Goal: Answer question/provide support: Share knowledge or assist other users

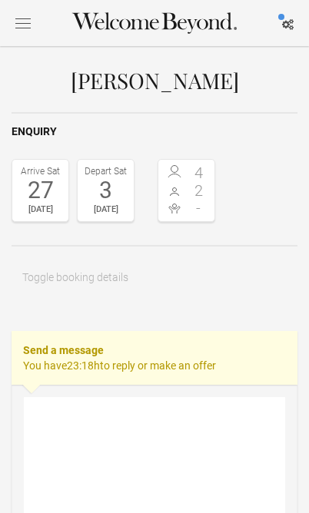
select select "EUR"
click at [220, 425] on textarea at bounding box center [154, 474] width 261 height 154
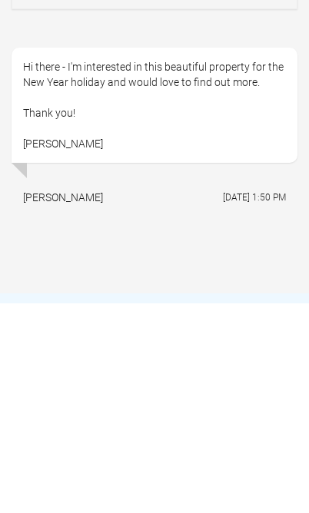
scroll to position [477, 0]
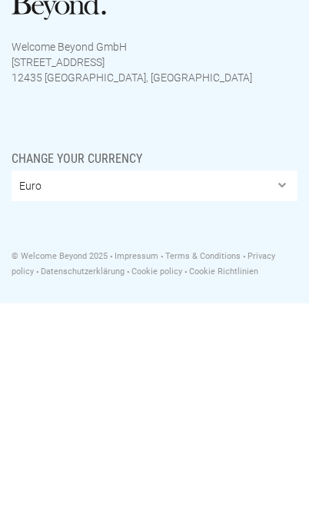
type textarea "Hello"
click at [292, 381] on select "Euro British Pound Sterling United States Dollar Argentine Peso Australian Doll…" at bounding box center [155, 396] width 286 height 31
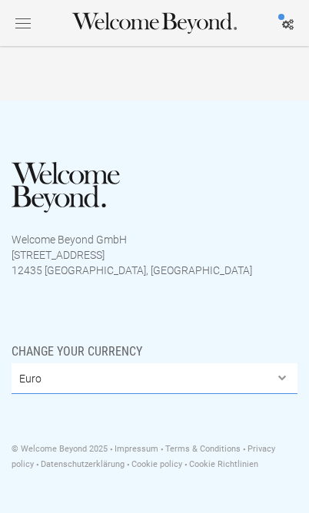
select select "USD"
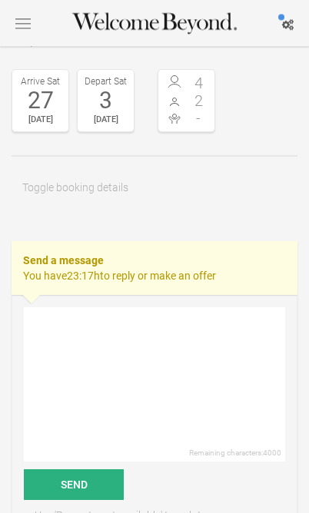
scroll to position [90, 0]
click at [45, 180] on button "Toggle booking details" at bounding box center [75, 187] width 127 height 31
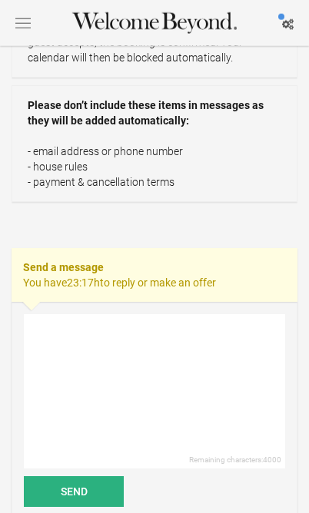
scroll to position [437, 0]
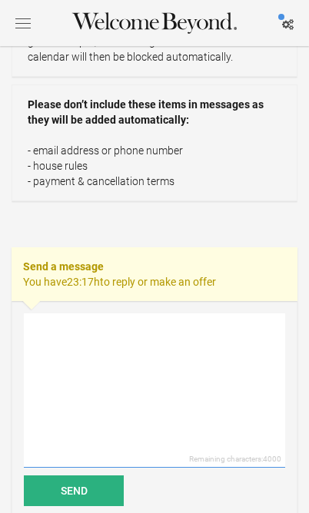
click at [71, 341] on textarea at bounding box center [154, 390] width 261 height 154
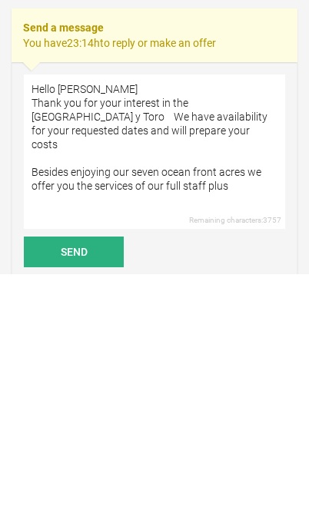
click at [5, 268] on div "Hallie de gunzburg Enquiry Arrive Sat 27 Dec 2025 Depart Sat 3 Jan 2026 4 2 - T…" at bounding box center [154, 252] width 309 height 1287
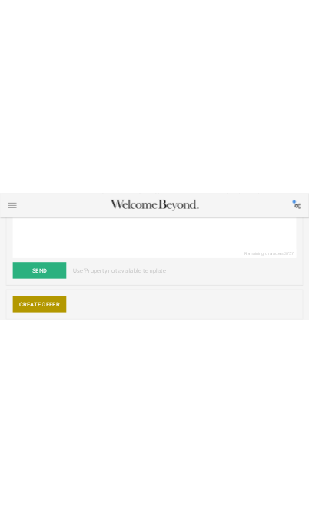
scroll to position [676, 0]
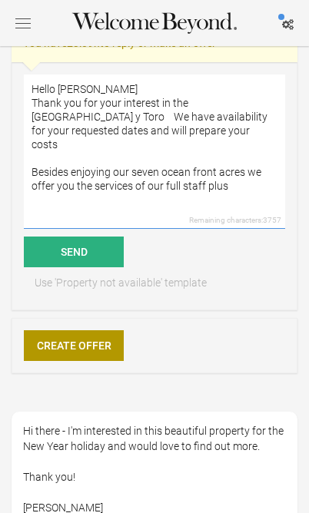
click at [253, 174] on textarea "Hello Hallie Thank you for your interest in the villa Cangrejo y Toro We have a…" at bounding box center [154, 151] width 261 height 154
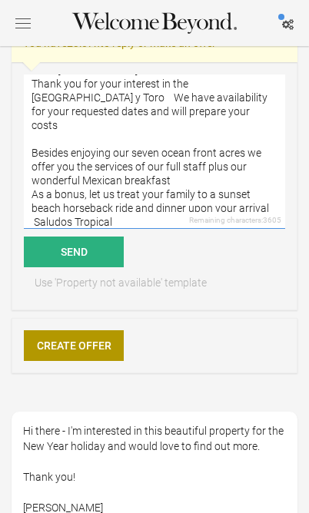
scroll to position [19, 0]
click at [188, 163] on textarea "Hello Hallie Thank you for your interest in the villa Cangrejo y Toro We have a…" at bounding box center [154, 151] width 261 height 154
click at [27, 168] on textarea "Hello Hallie Thank you for your interest in the villa Cangrejo y Toro We have a…" at bounding box center [154, 151] width 261 height 154
click at [27, 197] on textarea "Hello Hallie Thank you for your interest in the villa Cangrejo y Toro We have a…" at bounding box center [154, 151] width 261 height 154
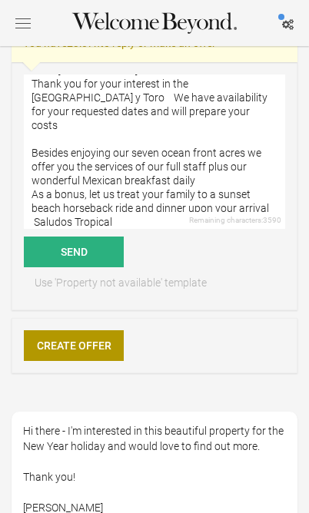
click at [5, 198] on div "Hallie de gunzburg Enquiry Arrive Sat 27 Dec 2025 Depart Sat 3 Jan 2026 4 2 - T…" at bounding box center [154, 13] width 309 height 1287
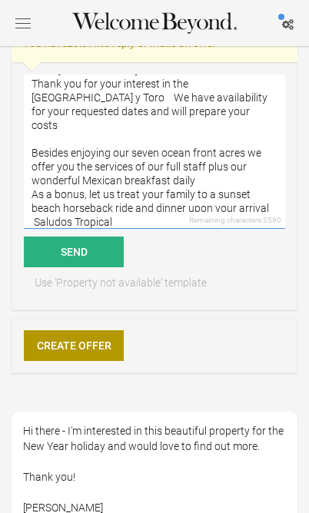
click at [24, 177] on textarea "Hello Hallie Thank you for your interest in the villa Cangrejo y Toro We have a…" at bounding box center [154, 151] width 261 height 154
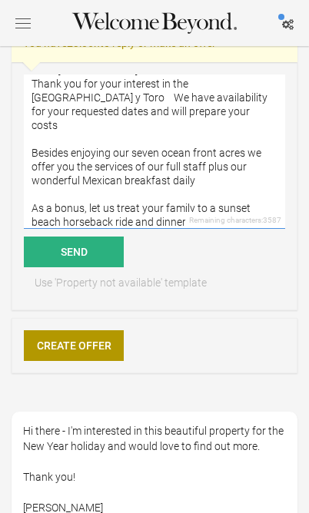
click at [131, 203] on textarea "Hello Hallie Thank you for your interest in the villa Cangrejo y Toro We have a…" at bounding box center [154, 151] width 261 height 154
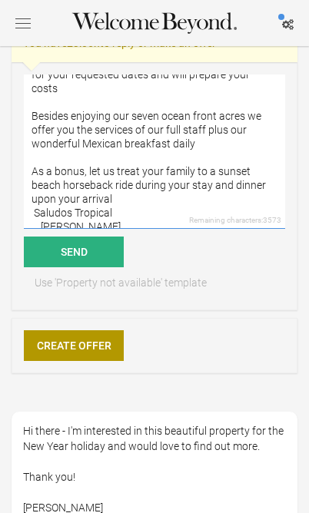
scroll to position [55, 0]
type textarea "Hello Hallie Thank you for your interest in the villa Cangrejo y Toro We have a…"
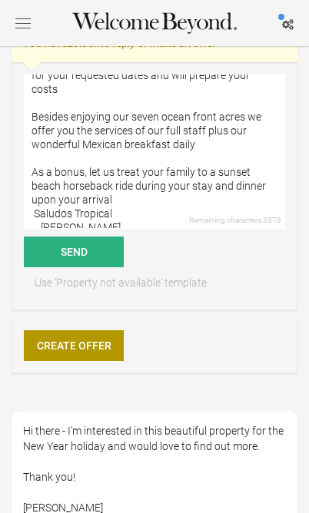
click at [52, 244] on button "Send" at bounding box center [74, 251] width 100 height 31
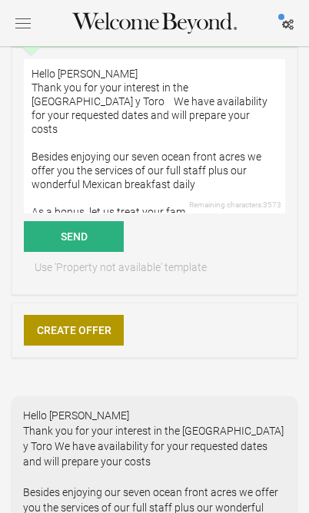
click at [59, 327] on link "Create Offer" at bounding box center [74, 330] width 100 height 31
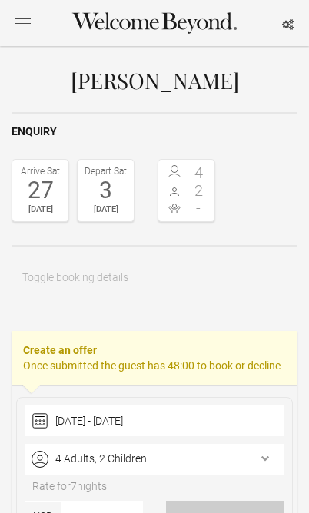
click at [65, 323] on div "Enquiry Arrive Sat 27 Dec 2025 Depart Sat 3 Jan 2026 4 2 - Toggle booking detai…" at bounding box center [155, 221] width 286 height 219
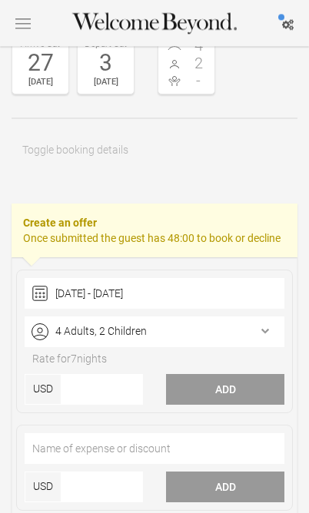
scroll to position [128, 0]
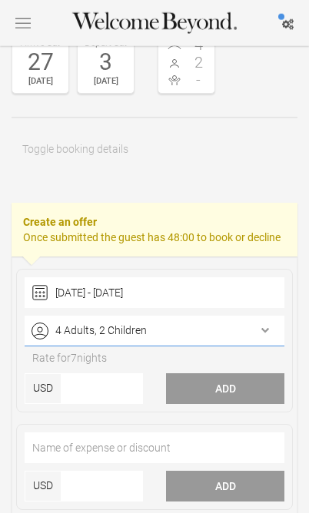
click at [260, 328] on div "4 Adults, 2 Children" at bounding box center [155, 331] width 260 height 31
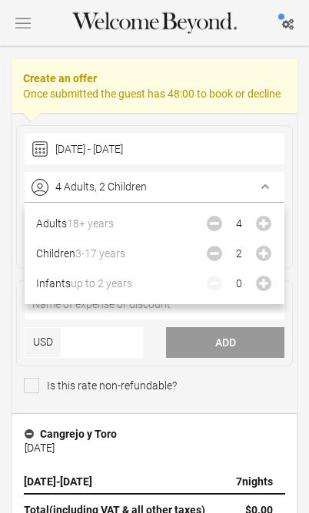
scroll to position [273, 0]
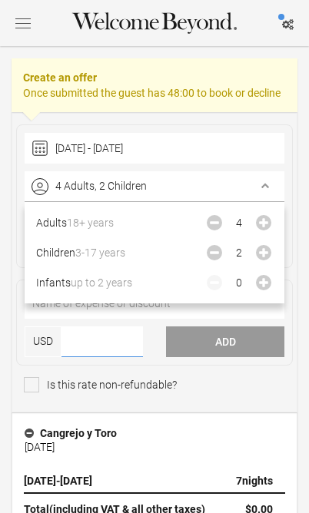
click at [84, 329] on input"] "number" at bounding box center [101, 341] width 81 height 31
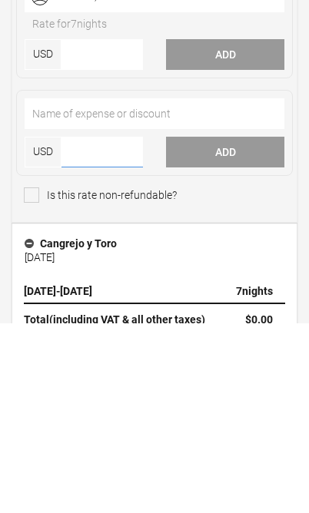
scroll to position [462, 0]
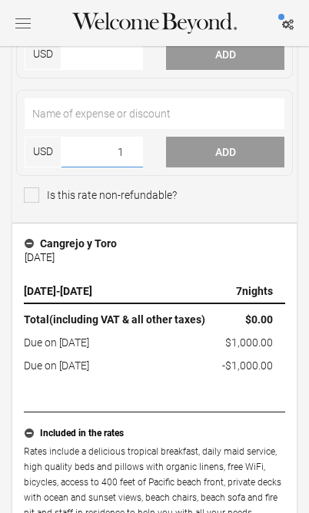
type input"] "12"
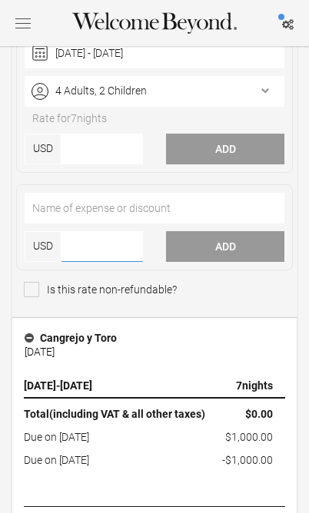
scroll to position [367, 0]
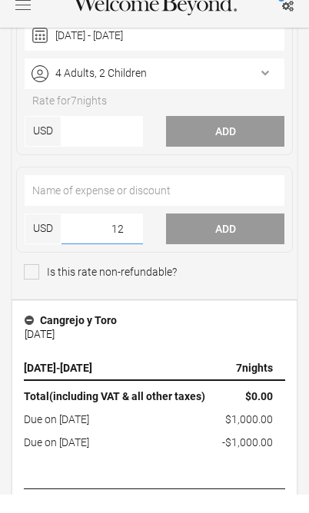
type input"] "1"
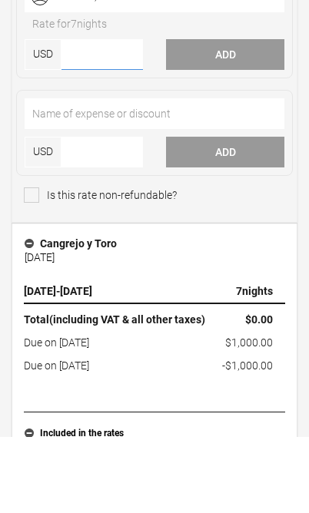
click at [69, 116] on input"] "number" at bounding box center [101, 131] width 81 height 31
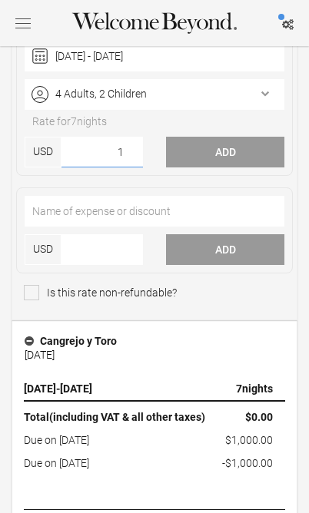
type input"] "10"
click at [39, 200] on input"] "text" at bounding box center [155, 211] width 260 height 31
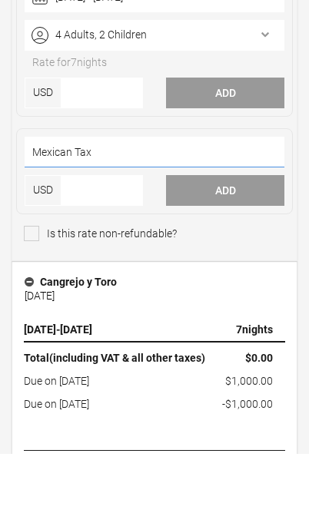
type input"] "Mexican Tax"
click at [117, 234] on input"] "number" at bounding box center [101, 249] width 81 height 31
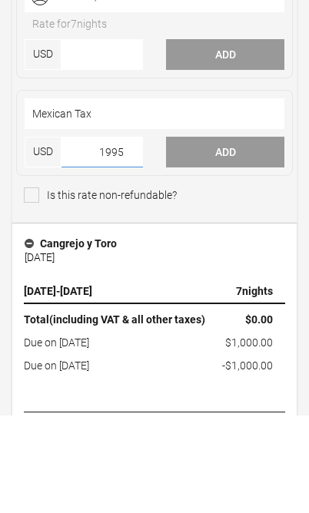
type input"] "1995"
click at [258, 234] on button "Add" at bounding box center [225, 249] width 118 height 31
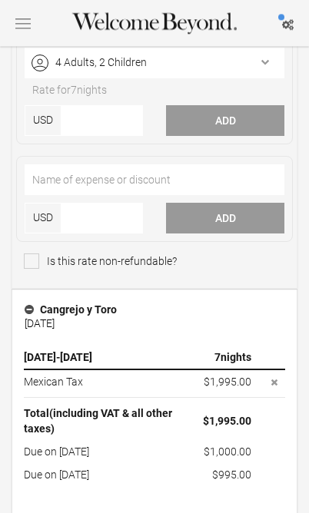
scroll to position [397, 0]
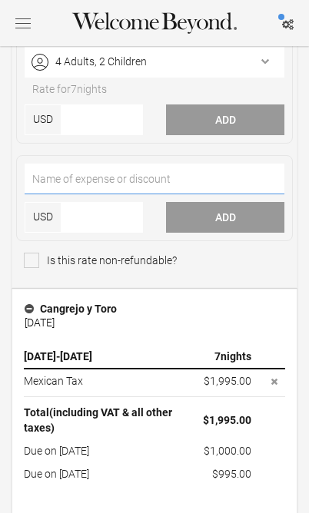
click at [156, 175] on input"] "text" at bounding box center [155, 179] width 260 height 31
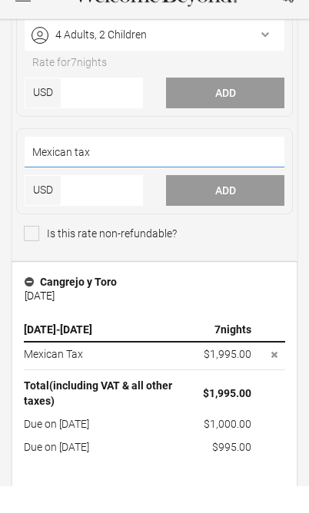
type input"] "Mexican tax"
click at [76, 202] on input"] "number" at bounding box center [101, 217] width 81 height 31
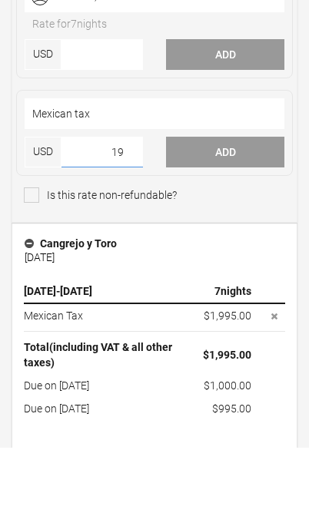
type input"] "1"
click at [241, 202] on button "Add" at bounding box center [225, 217] width 118 height 31
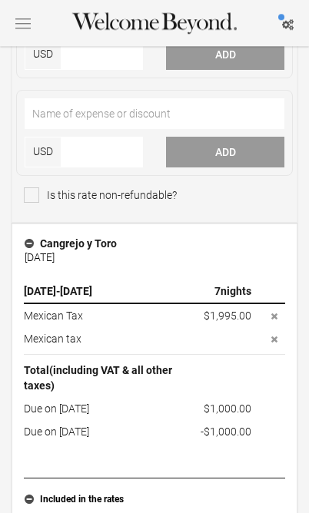
scroll to position [462, 0]
click at [282, 342] on button "button" at bounding box center [273, 338] width 21 height 15
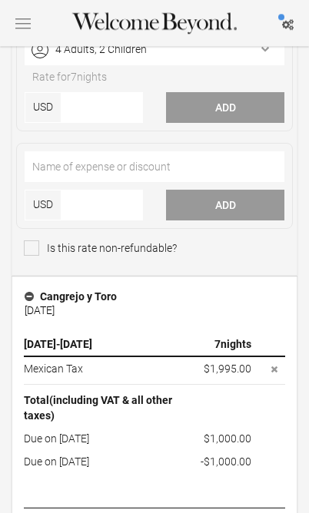
scroll to position [409, 0]
click at [234, 101] on button "Add" at bounding box center [225, 107] width 118 height 31
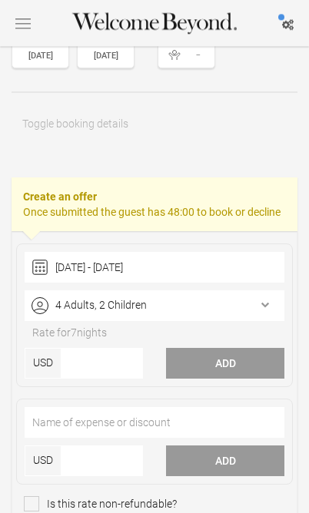
scroll to position [187, 0]
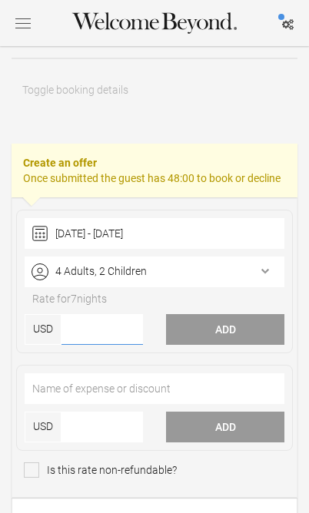
click at [84, 319] on input"] "number" at bounding box center [101, 329] width 81 height 31
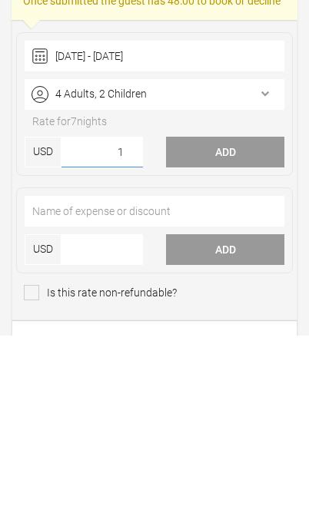
type input"] "10"
click at [233, 314] on button "Add" at bounding box center [225, 329] width 118 height 31
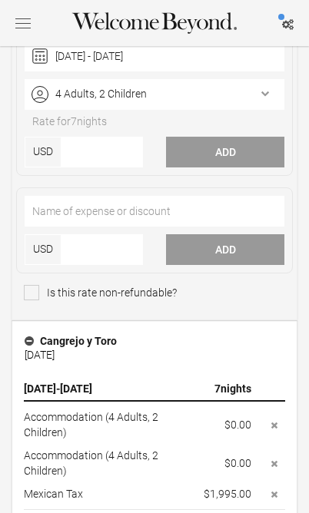
click at [278, 421] on button "button" at bounding box center [273, 424] width 21 height 15
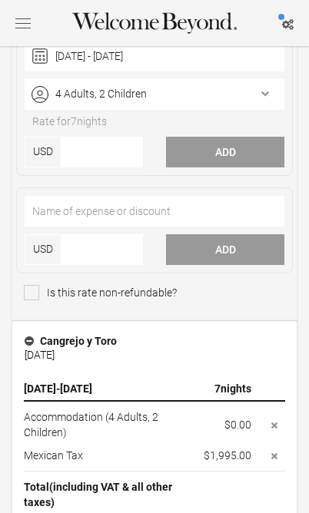
click at [275, 429] on button "button" at bounding box center [273, 424] width 21 height 15
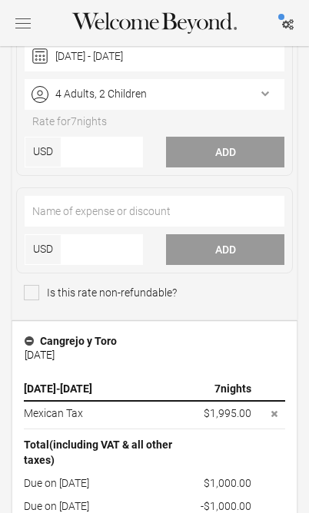
click at [269, 415] on button "button" at bounding box center [273, 412] width 21 height 15
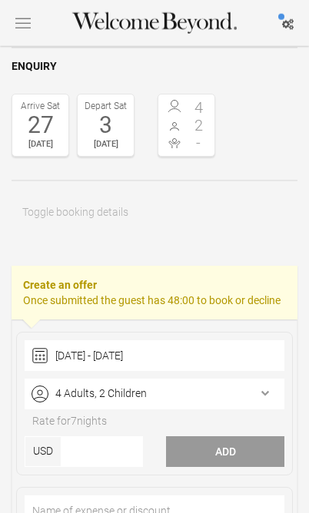
scroll to position [68, 0]
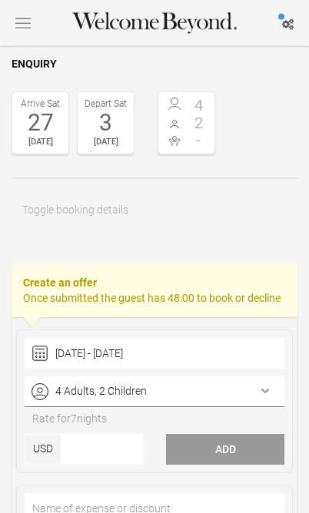
click at [269, 388] on div "4 Adults, 2 Children" at bounding box center [155, 391] width 260 height 31
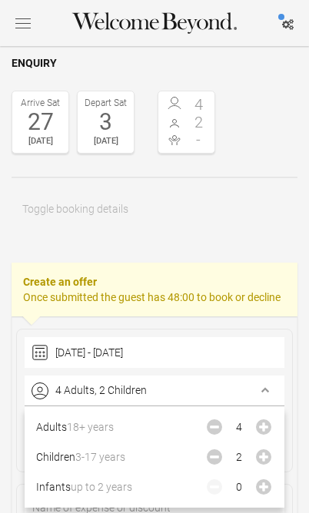
click at [285, 224] on div "Enquiry Arrive Sat 27 Dec 2025 Depart Sat 3 Jan 2026 4 2 - Toggle booking detai…" at bounding box center [155, 153] width 286 height 219
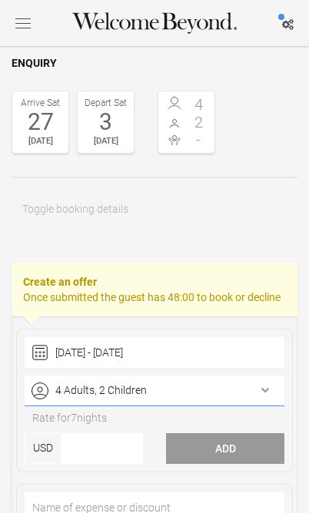
click at [253, 400] on div "4 Adults, 2 Children" at bounding box center [155, 390] width 260 height 31
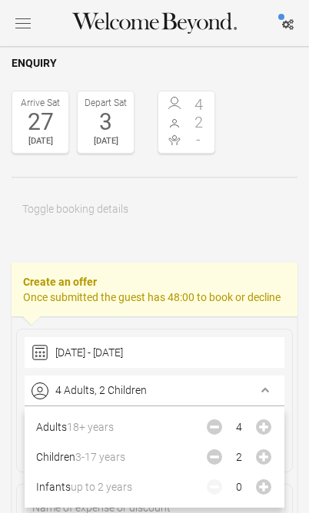
click at [253, 202] on div "Toggle booking details Property Cangrejo y Toro Reference # 22199 The guest’s c…" at bounding box center [155, 208] width 286 height 31
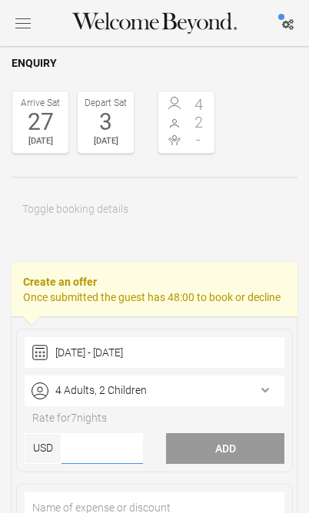
click at [101, 446] on input"] "number" at bounding box center [101, 448] width 81 height 31
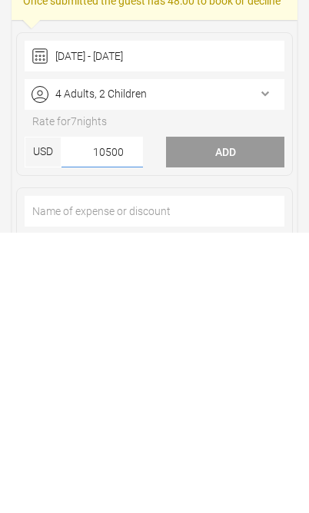
type input"] "10500"
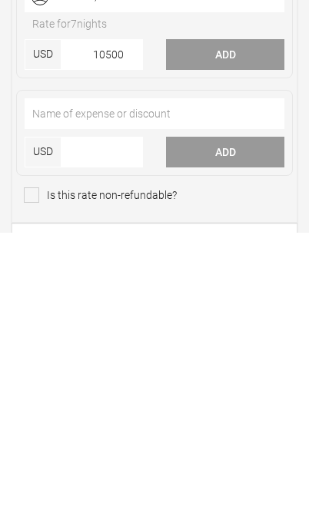
click at [235, 320] on button "Add" at bounding box center [225, 335] width 118 height 31
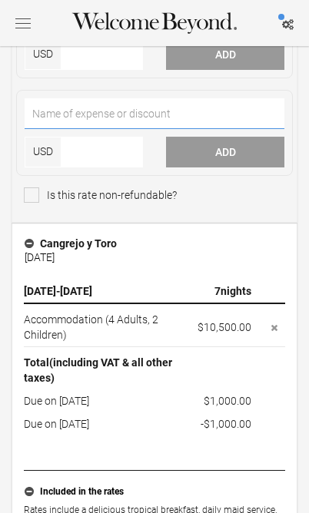
click at [46, 109] on input"] "text" at bounding box center [155, 113] width 260 height 31
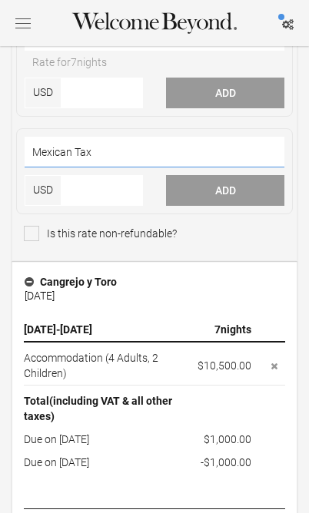
type input"] "Mexican Tax"
click at [74, 181] on input"] "number" at bounding box center [101, 190] width 81 height 31
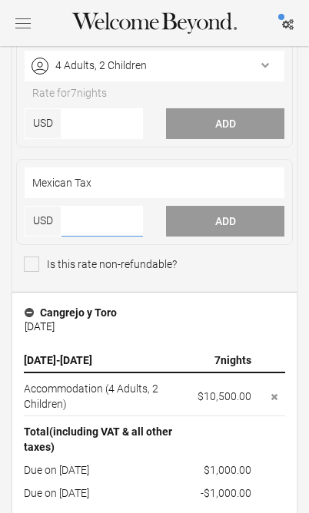
scroll to position [392, 0]
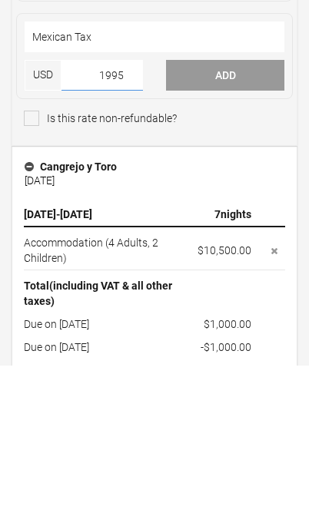
type input"] "1995"
click at [236, 207] on button "Add" at bounding box center [225, 222] width 118 height 31
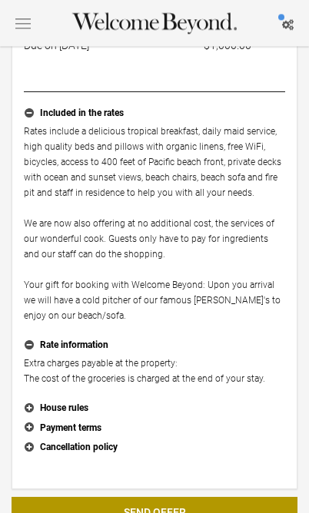
scroll to position [868, 0]
click at [19, 342] on div "Cangrejo y Toro 8 Sep 2025 27 Dec 2025 - 3 Jan 2026 7 nights Accommodation (4 A…" at bounding box center [155, 153] width 286 height 672
click at [12, 336] on div "Cangrejo y Toro 8 Sep 2025 27 Dec 2025 - 3 Jan 2026 7 nights Accommodation (4 A…" at bounding box center [155, 153] width 286 height 672
click at [31, 339] on button "Rate information" at bounding box center [154, 346] width 261 height 20
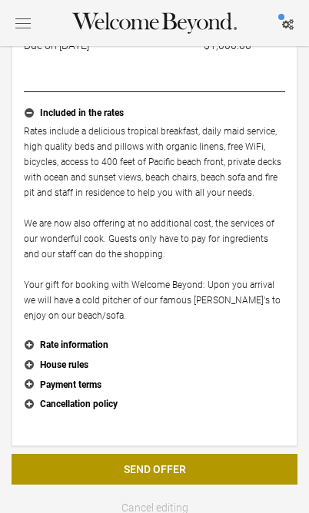
click at [25, 361] on button "House rules" at bounding box center [154, 365] width 261 height 20
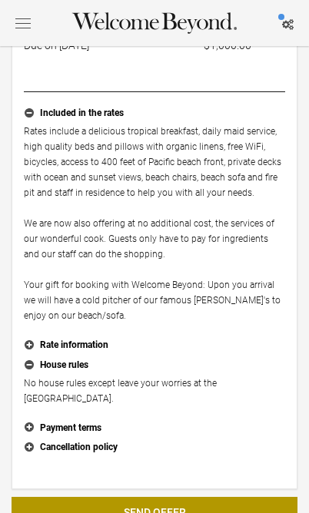
click at [220, 498] on button "Send Offer" at bounding box center [155, 512] width 286 height 31
click at [233, 497] on button "Send Offer" at bounding box center [155, 512] width 286 height 31
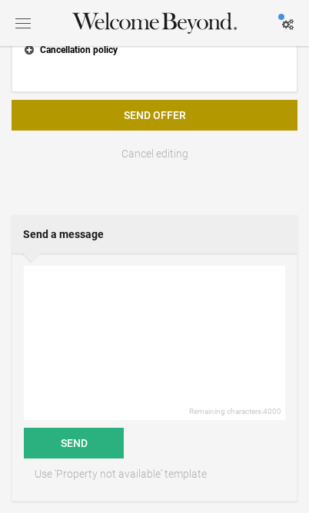
scroll to position [1268, 0]
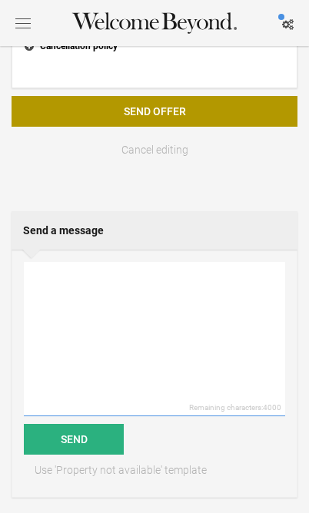
click at [58, 268] on textarea at bounding box center [154, 339] width 261 height 154
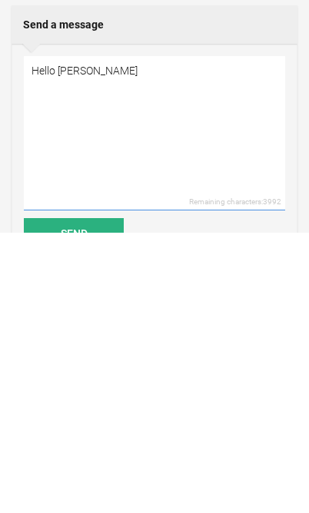
scroll to position [1195, 0]
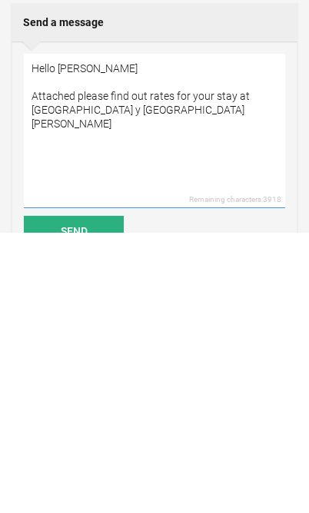
type textarea "Hello Hallie Attached please find out rates for your stay at Cangrejo y Toro Ri…"
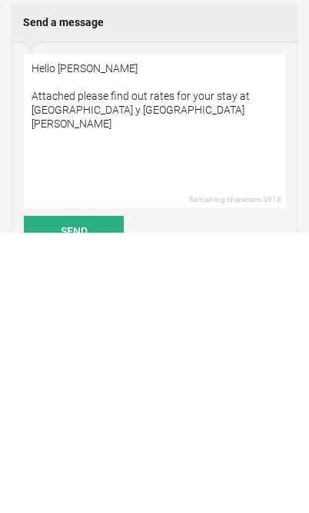
click at [66, 497] on button "Send" at bounding box center [74, 512] width 100 height 31
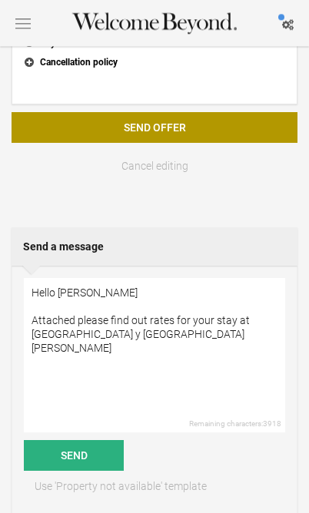
scroll to position [1251, 0]
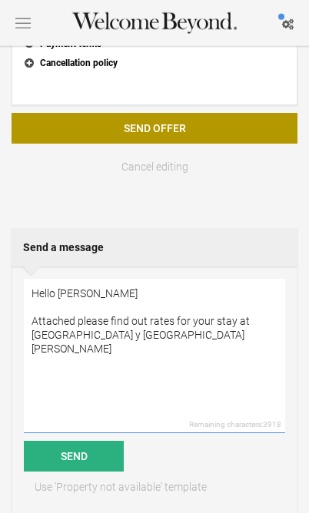
click at [58, 288] on textarea "Hello Hallie Attached please find out rates for your stay at Cangrejo y Toro Ri…" at bounding box center [154, 356] width 261 height 154
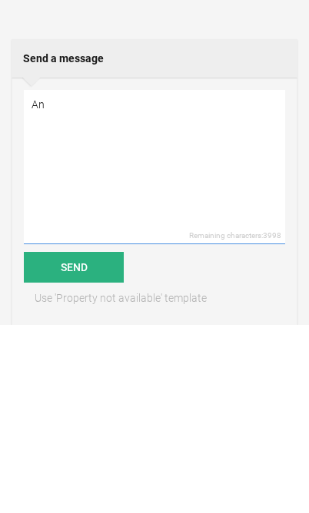
type textarea "A"
type textarea "Any concerns or questions ?"
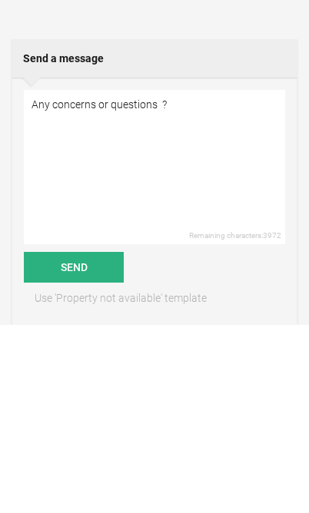
click at [53, 441] on button "Send" at bounding box center [74, 456] width 100 height 31
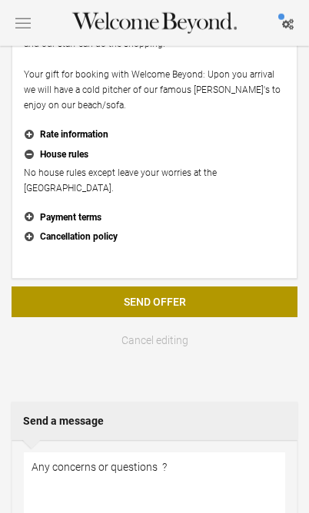
scroll to position [1078, 0]
click at [243, 286] on button "Send Offer" at bounding box center [155, 301] width 286 height 31
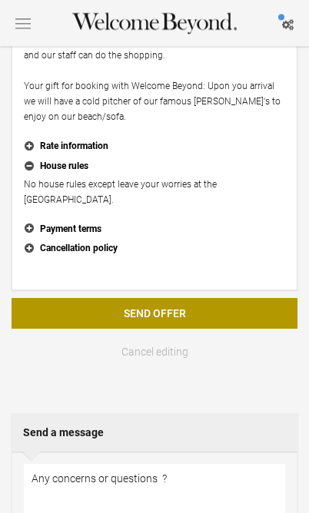
scroll to position [1108, 0]
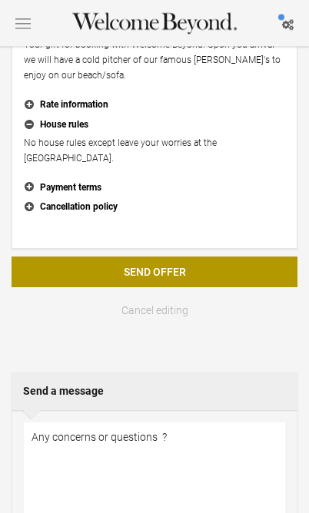
click at [205, 295] on button "Cancel editing" at bounding box center [155, 310] width 286 height 31
click at [222, 258] on button "Send Offer" at bounding box center [155, 271] width 286 height 31
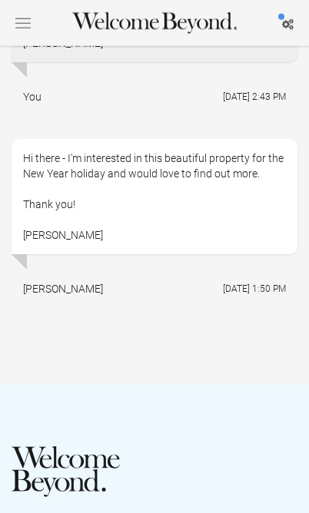
scroll to position [2289, 0]
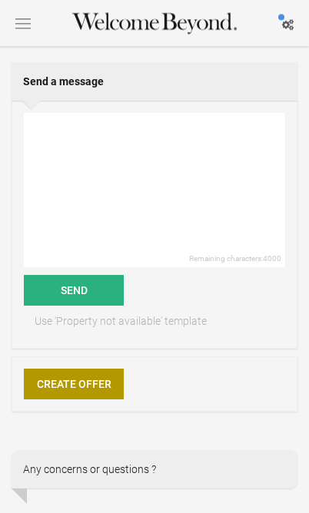
scroll to position [273, 0]
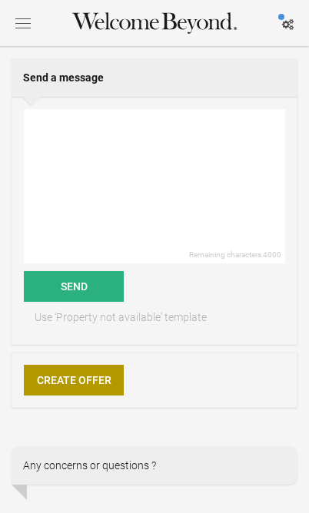
click at [71, 372] on link "Create Offer" at bounding box center [74, 380] width 100 height 31
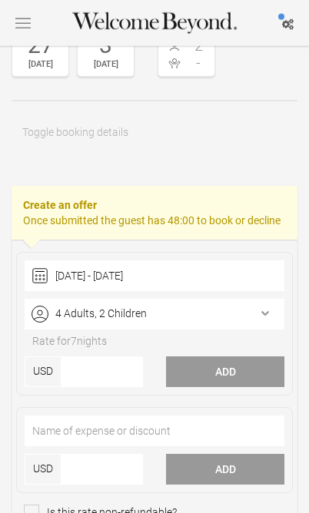
scroll to position [147, 0]
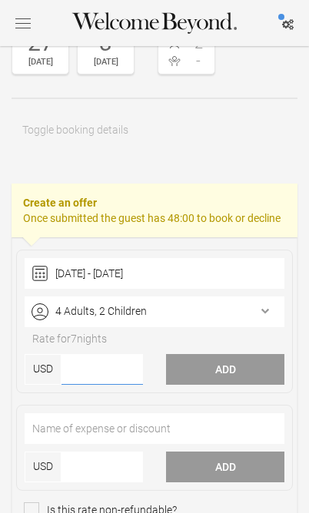
click at [72, 359] on input"] "number" at bounding box center [101, 369] width 81 height 31
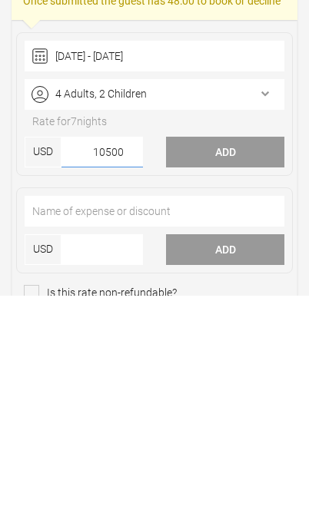
type input"] "10500"
click at [88, 451] on input"] "number" at bounding box center [101, 466] width 81 height 31
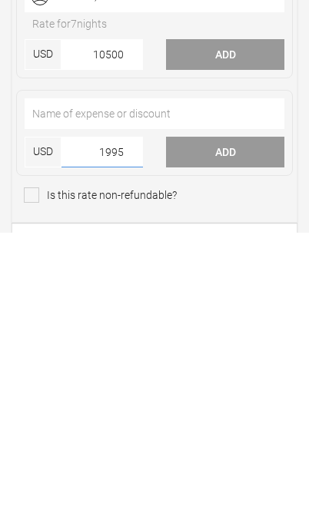
type input"] "1995"
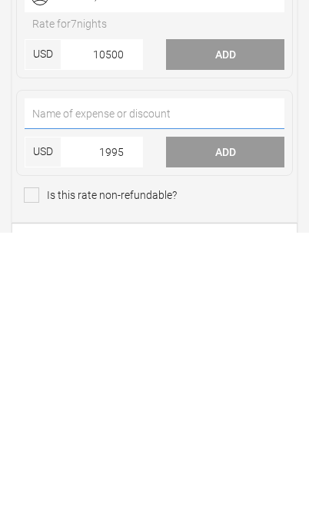
click at [54, 379] on input"] "text" at bounding box center [155, 394] width 260 height 31
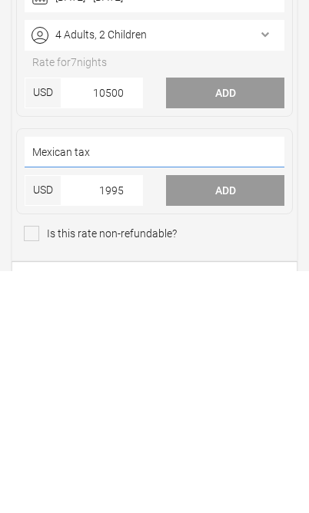
type input"] "Mexican tax"
click at [248, 418] on button "Add" at bounding box center [225, 433] width 118 height 31
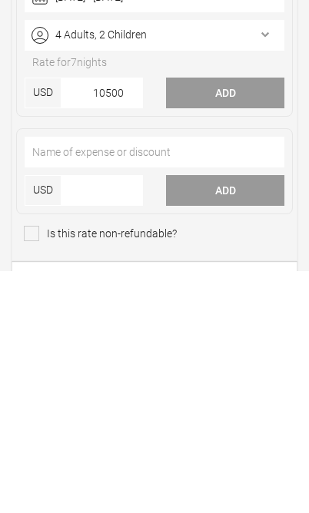
scroll to position [424, 0]
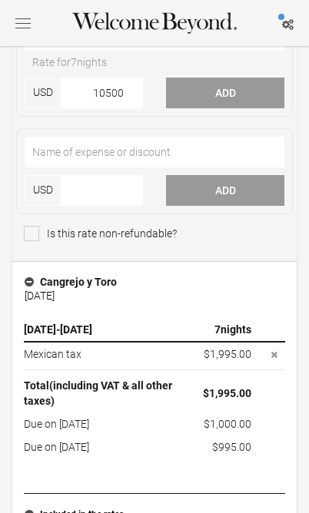
click at [246, 85] on button "Add" at bounding box center [225, 93] width 118 height 31
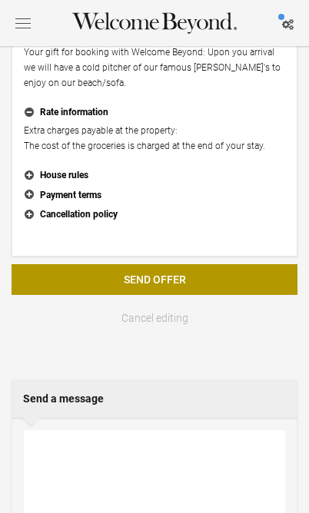
scroll to position [1095, 0]
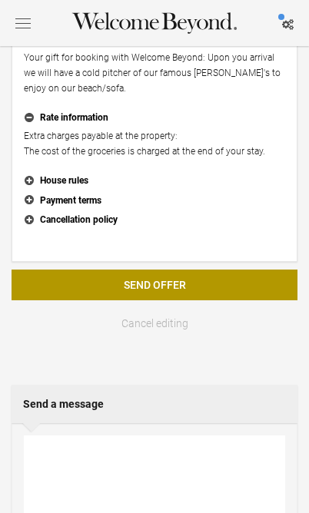
click at [75, 278] on button "Send Offer" at bounding box center [155, 284] width 286 height 31
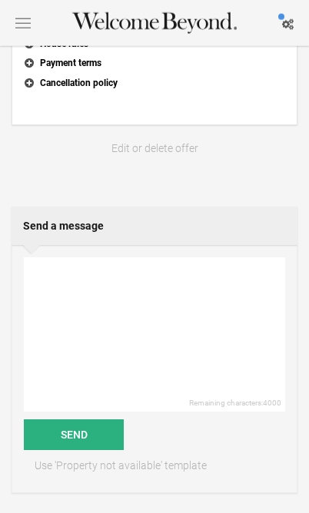
scroll to position [895, 0]
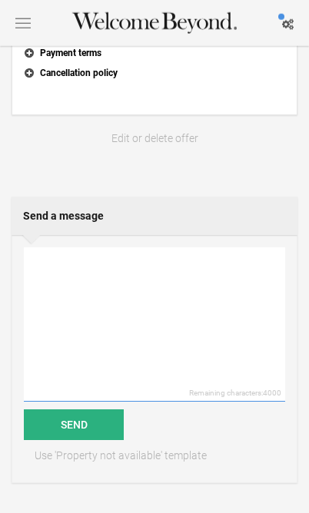
click at [199, 279] on textarea at bounding box center [154, 324] width 261 height 154
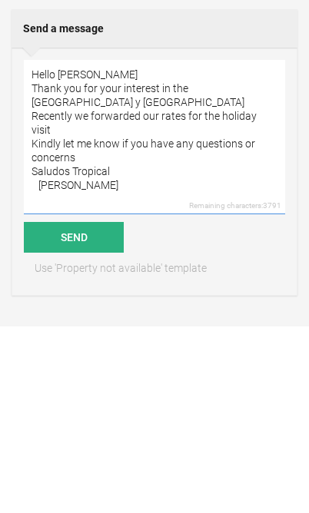
type textarea "Hello [PERSON_NAME] Thank you for your interest in the [GEOGRAPHIC_DATA] y [GEO…"
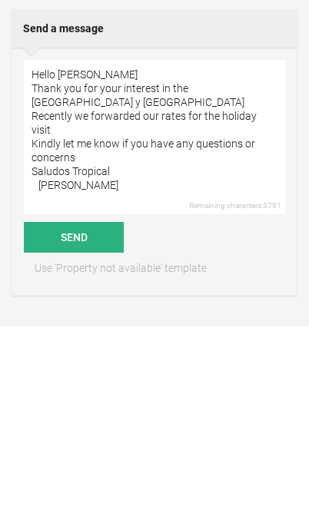
click at [48, 409] on button "Send" at bounding box center [74, 424] width 100 height 31
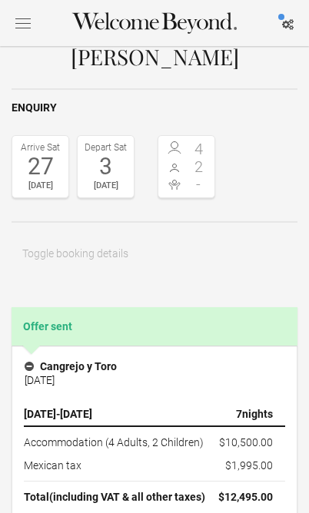
scroll to position [0, 0]
